Goal: Transaction & Acquisition: Purchase product/service

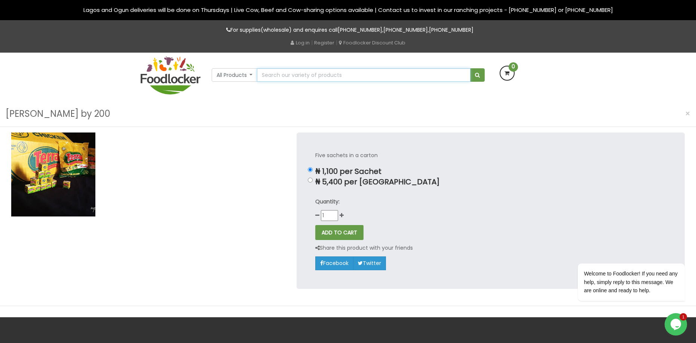
click at [282, 78] on input "text" at bounding box center [363, 74] width 213 height 13
type input "terra by 500"
click at [470, 68] on button "submit" at bounding box center [477, 74] width 15 height 13
